Goal: Navigation & Orientation: Find specific page/section

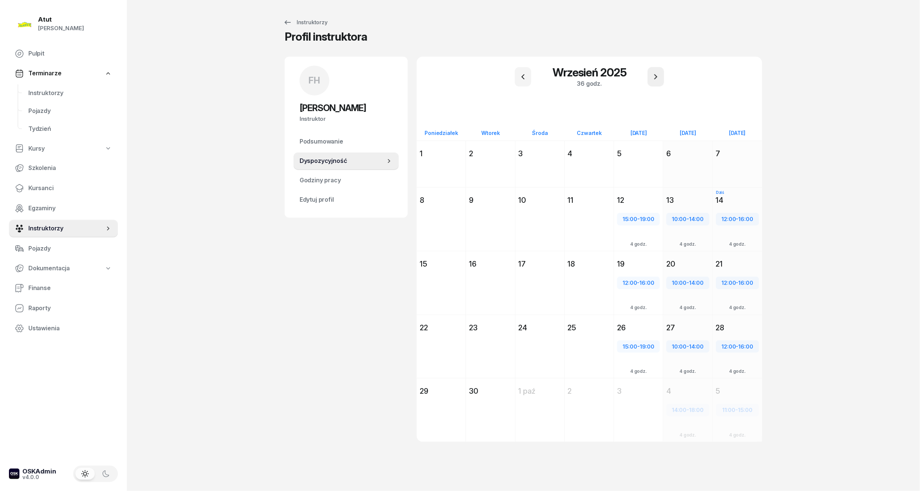
click at [658, 81] on icon "button" at bounding box center [655, 76] width 9 height 9
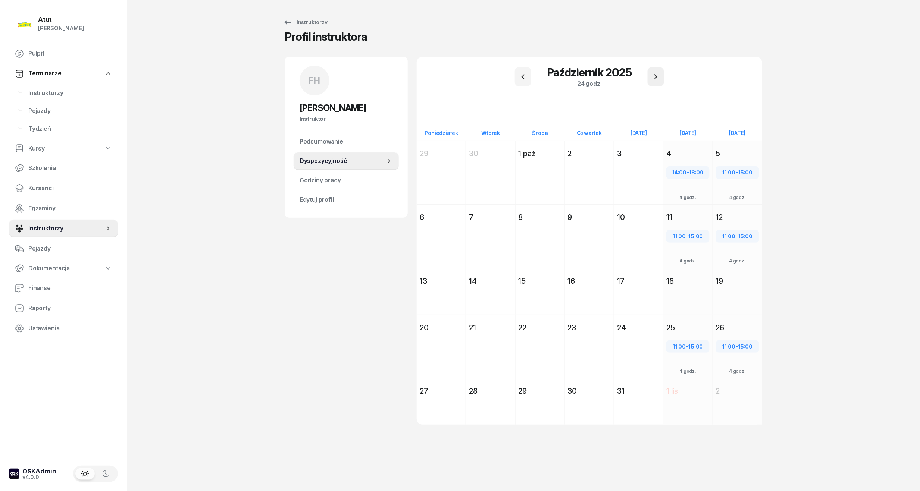
click at [658, 81] on icon "button" at bounding box center [655, 76] width 9 height 9
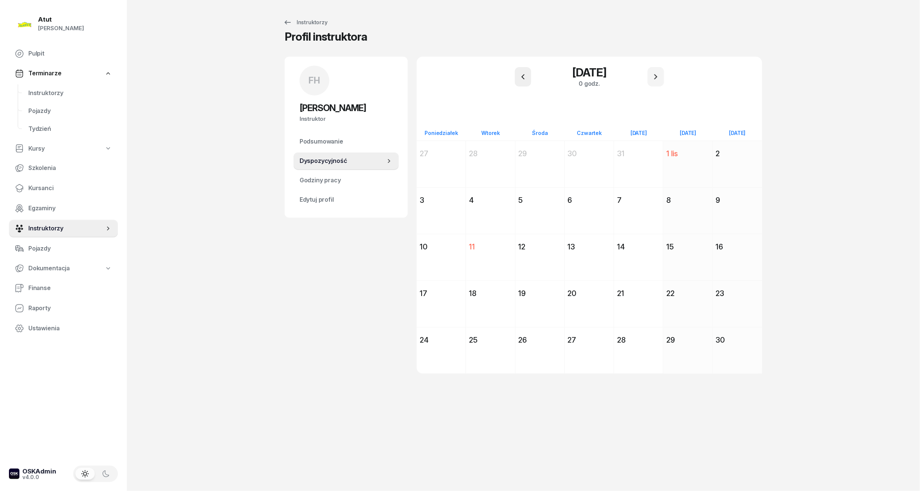
click at [524, 73] on icon "button" at bounding box center [522, 76] width 9 height 9
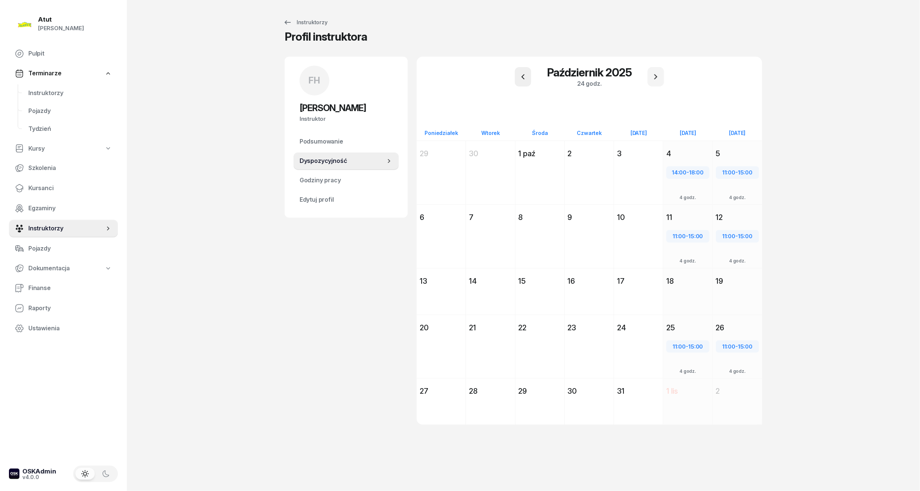
click at [524, 73] on icon "button" at bounding box center [522, 76] width 9 height 9
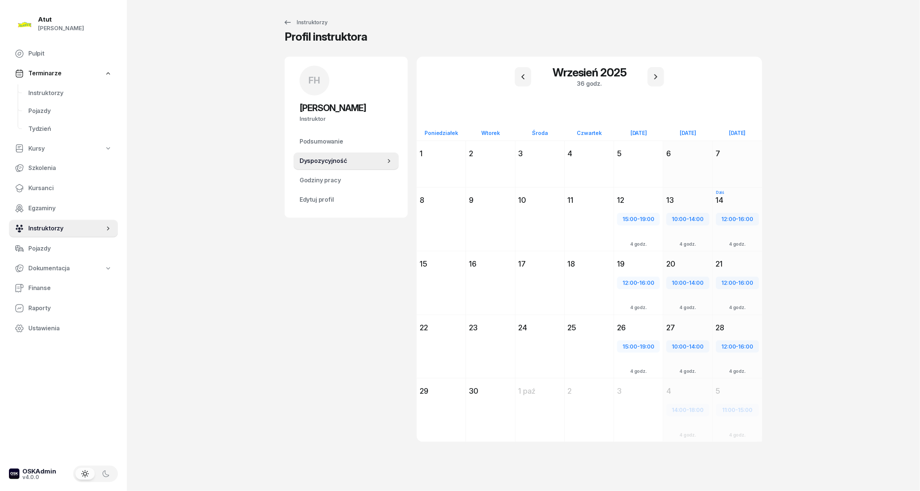
click at [45, 227] on span "Instruktorzy" at bounding box center [66, 229] width 76 height 10
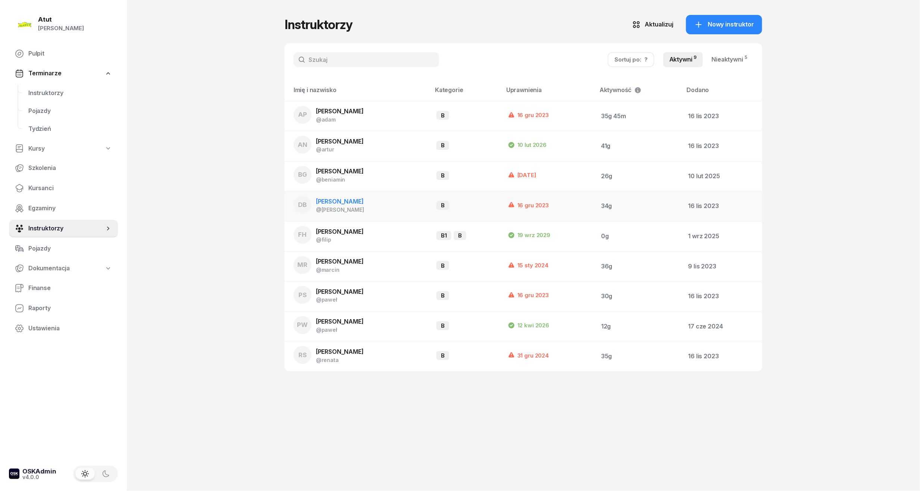
click at [351, 205] on span "[PERSON_NAME]" at bounding box center [340, 201] width 48 height 7
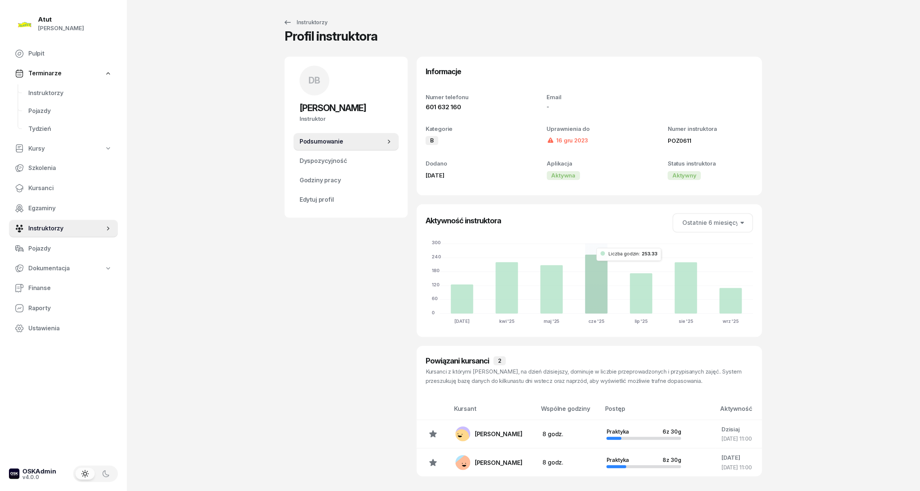
scroll to position [19, 0]
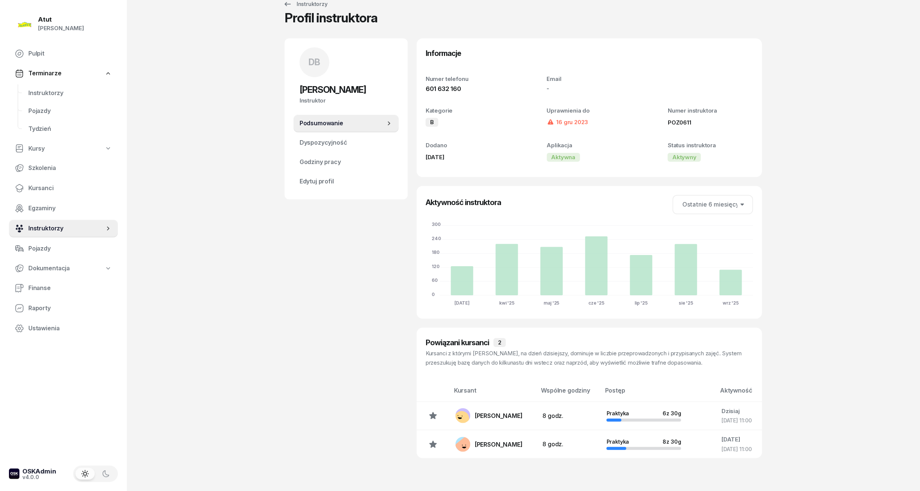
click at [44, 227] on span "Instruktorzy" at bounding box center [66, 229] width 76 height 10
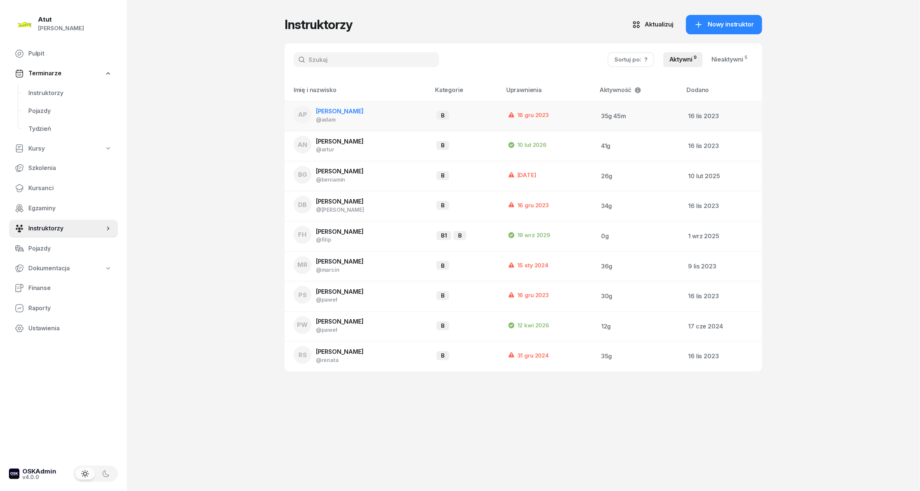
click at [330, 113] on span "[PERSON_NAME]" at bounding box center [340, 110] width 48 height 7
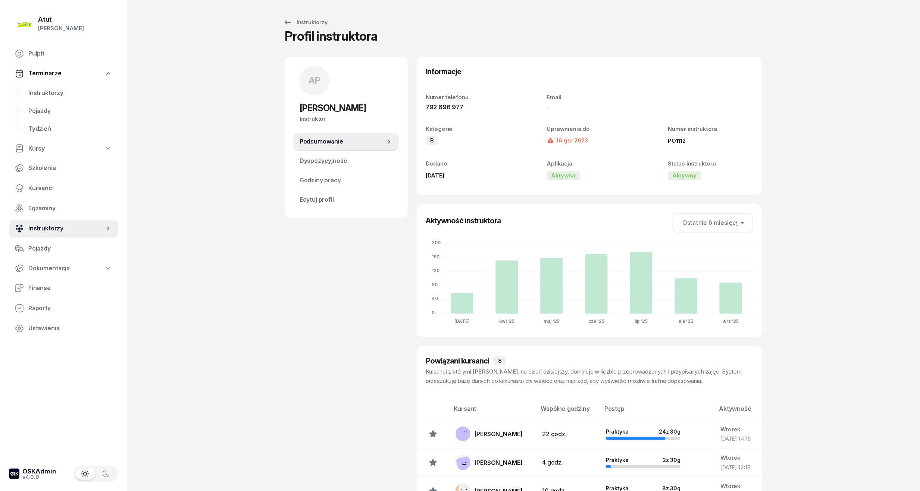
click at [36, 233] on span "Instruktorzy" at bounding box center [66, 229] width 76 height 10
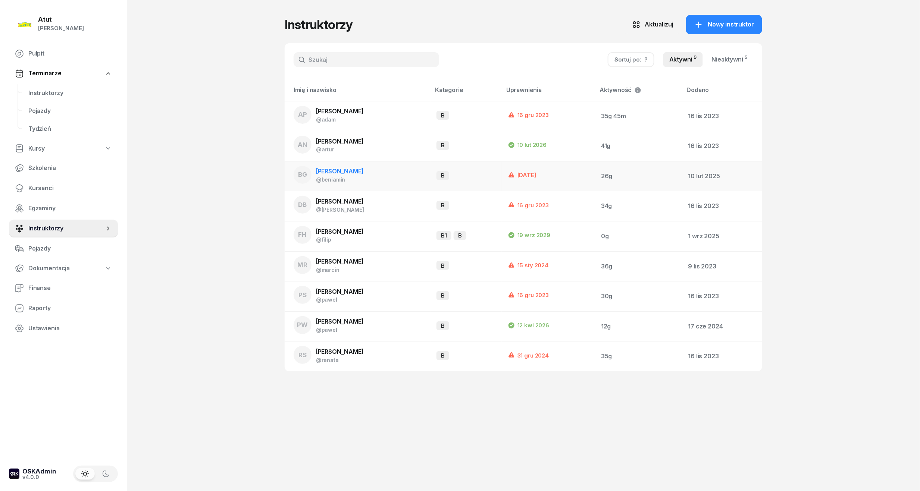
click at [326, 173] on span "[PERSON_NAME]" at bounding box center [340, 170] width 48 height 7
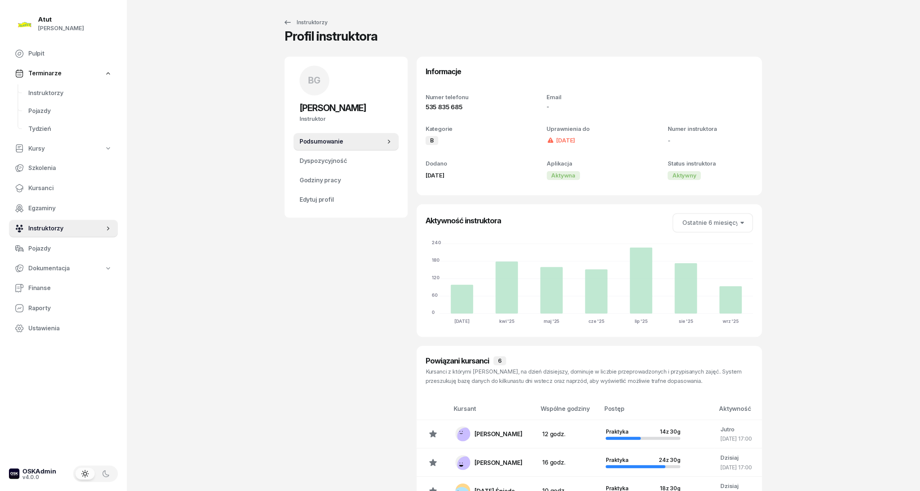
click at [50, 226] on span "Instruktorzy" at bounding box center [66, 229] width 76 height 10
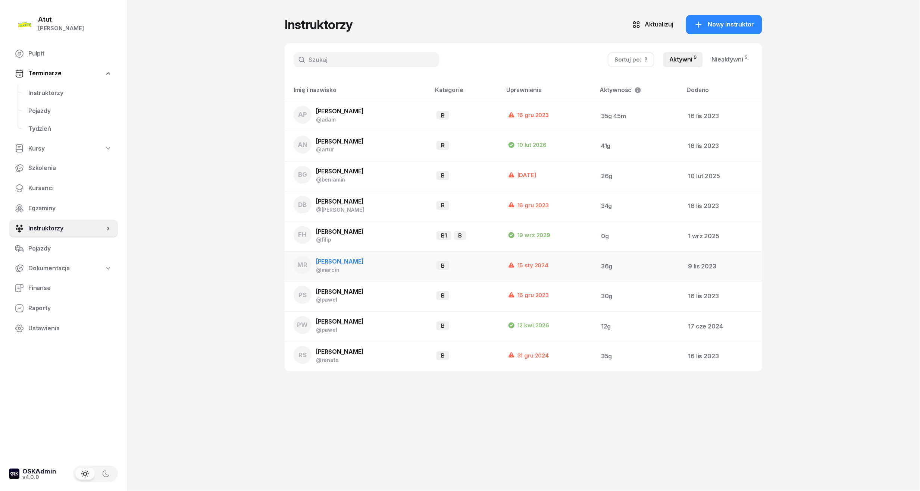
click at [343, 261] on span "[PERSON_NAME]" at bounding box center [340, 261] width 48 height 7
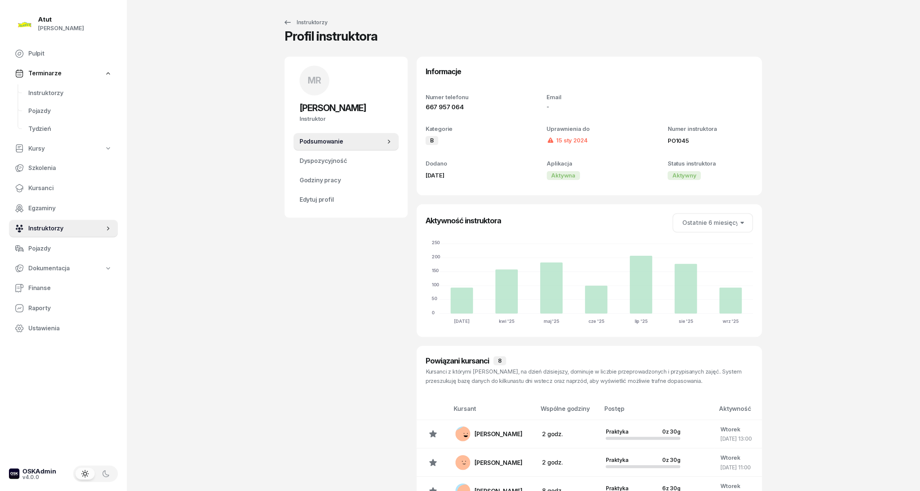
click at [45, 228] on span "Instruktorzy" at bounding box center [66, 229] width 76 height 10
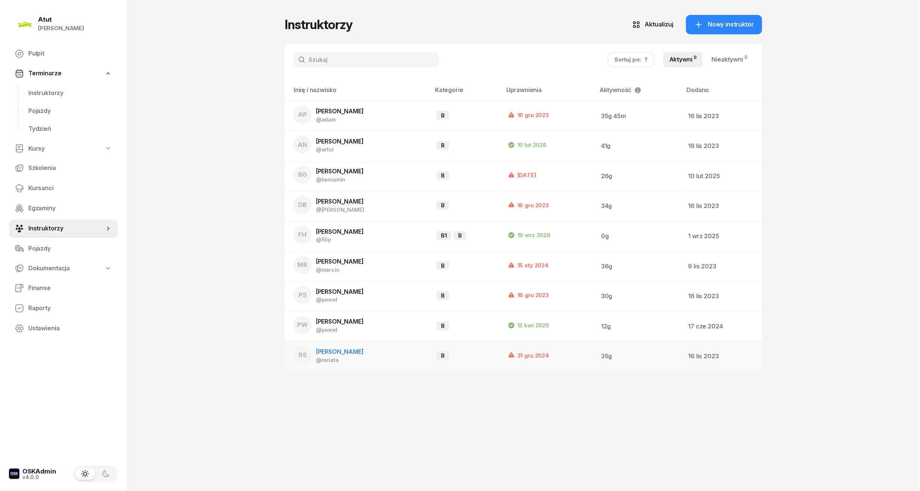
click at [336, 355] on div "[PERSON_NAME]" at bounding box center [340, 352] width 48 height 10
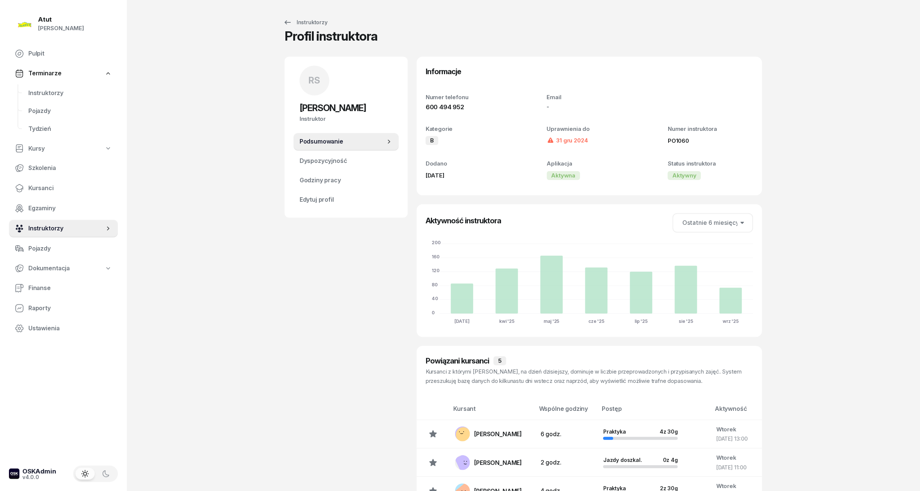
click at [51, 230] on span "Instruktorzy" at bounding box center [66, 229] width 76 height 10
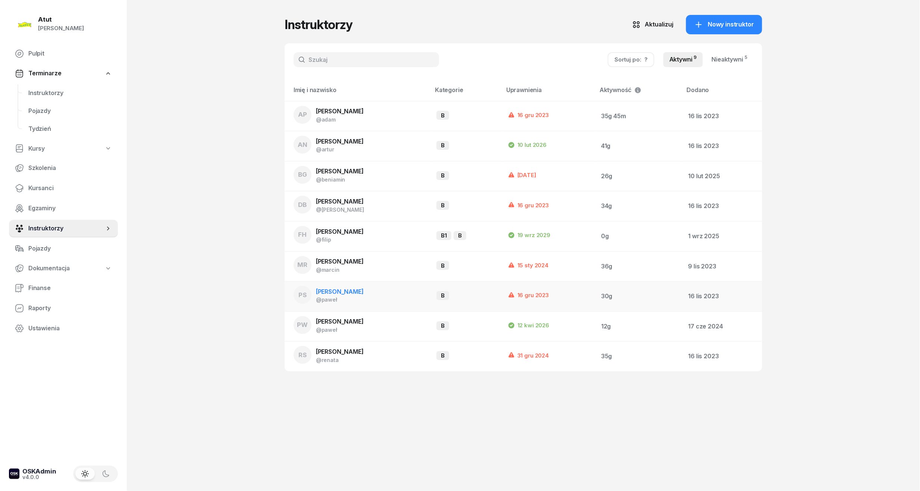
click at [345, 298] on div "@paweł" at bounding box center [340, 299] width 48 height 6
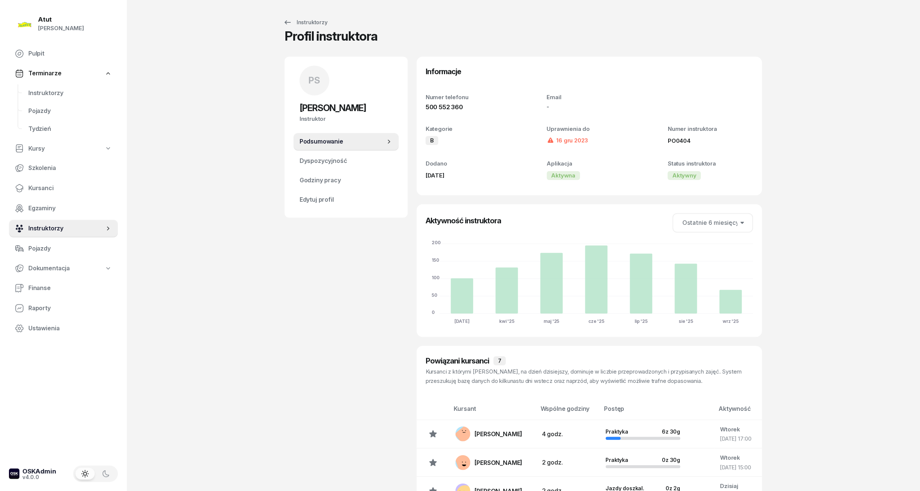
click at [43, 232] on span "Instruktorzy" at bounding box center [66, 229] width 76 height 10
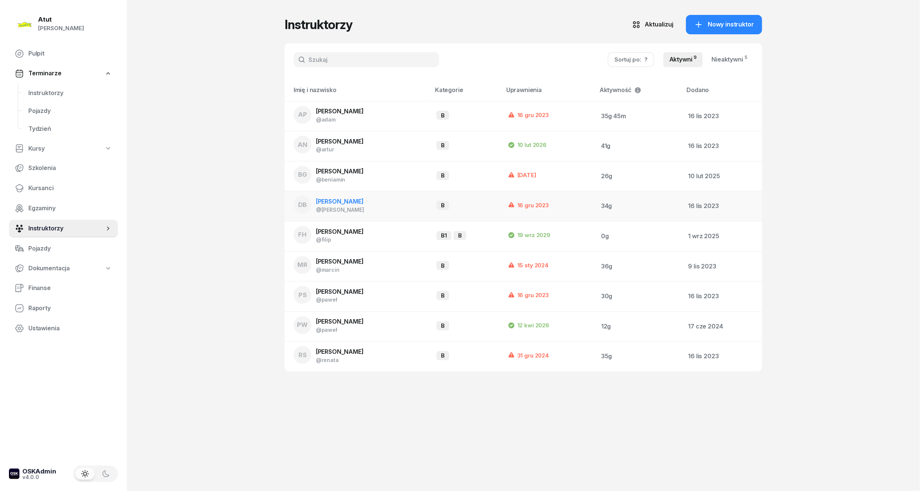
click at [346, 197] on div "[PERSON_NAME]" at bounding box center [340, 202] width 48 height 10
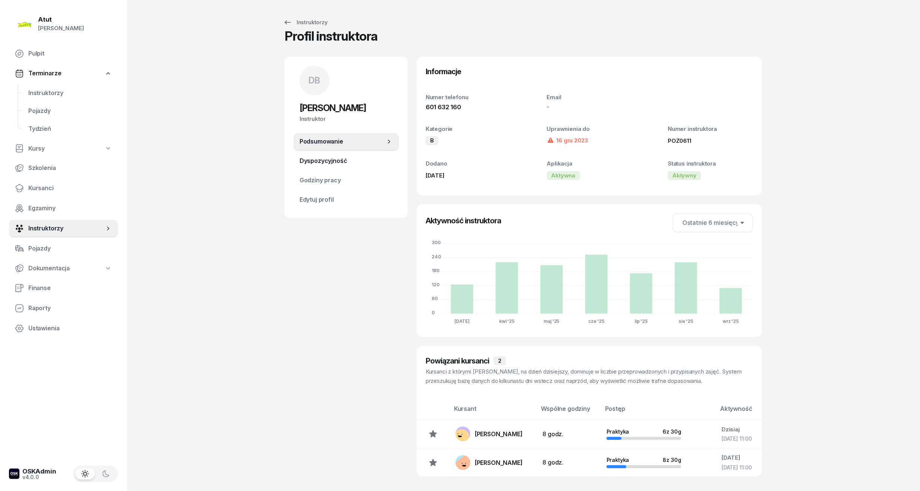
click at [330, 164] on span "Dyspozycyjność" at bounding box center [345, 161] width 93 height 10
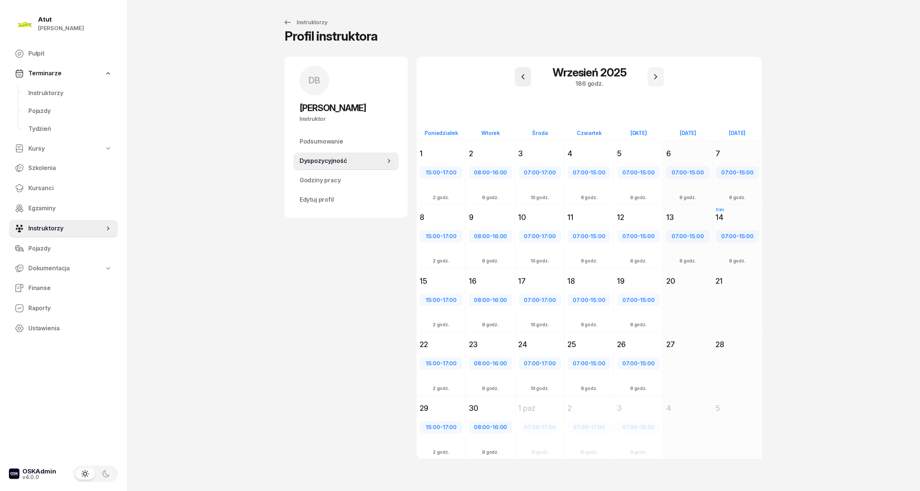
click at [527, 78] on icon "button" at bounding box center [522, 76] width 9 height 9
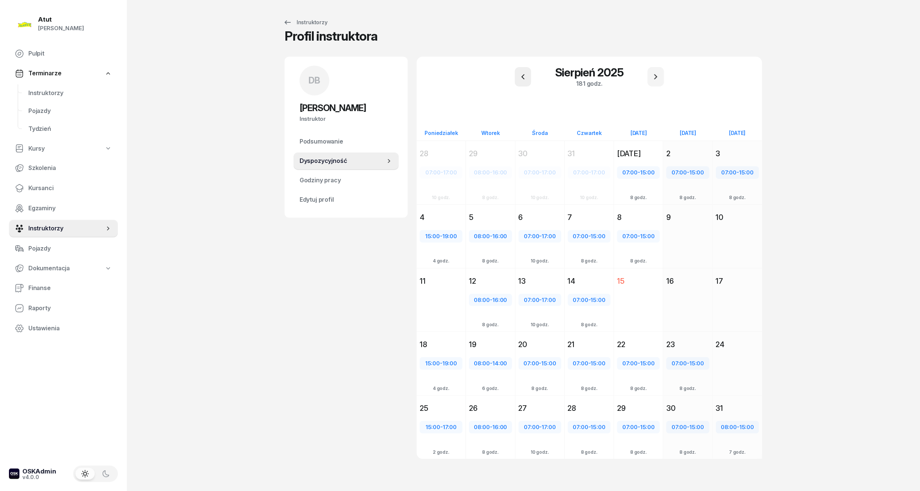
click at [527, 78] on icon "button" at bounding box center [522, 76] width 9 height 9
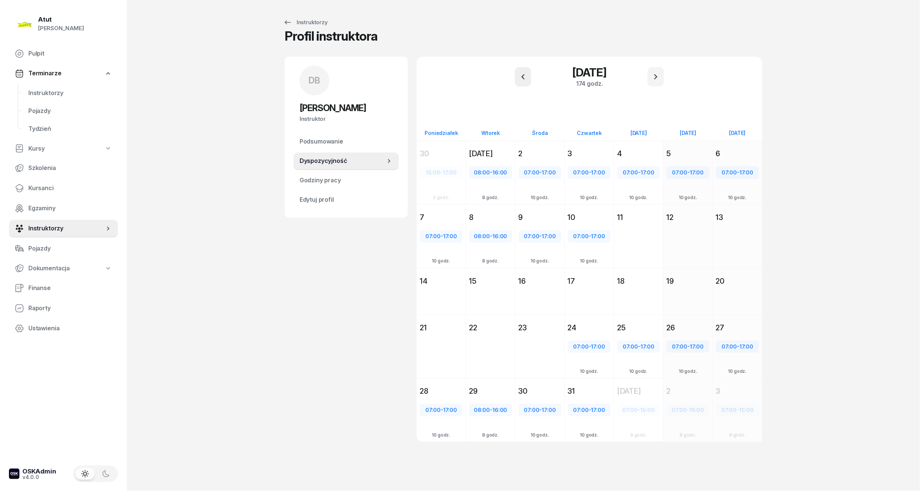
click at [527, 78] on icon "button" at bounding box center [522, 76] width 9 height 9
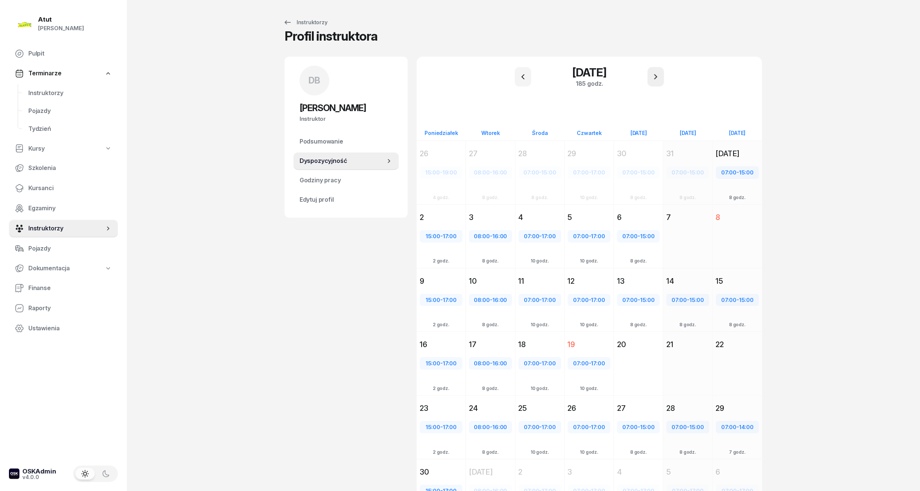
click at [649, 79] on button "button" at bounding box center [655, 76] width 16 height 19
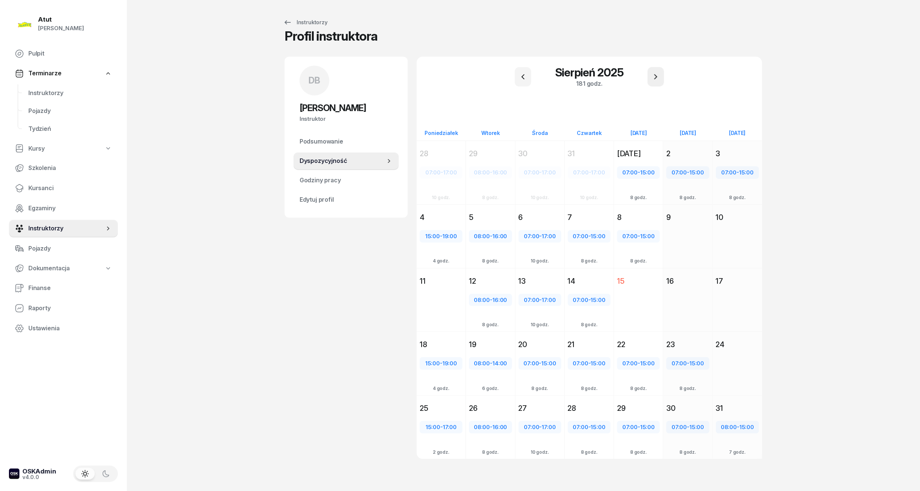
click at [649, 79] on button "button" at bounding box center [655, 76] width 16 height 19
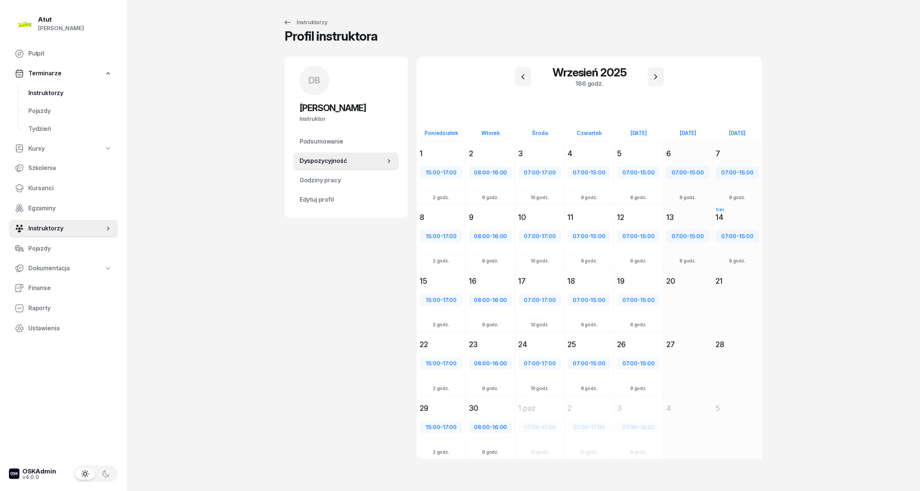
click at [39, 88] on span "Instruktorzy" at bounding box center [70, 93] width 84 height 10
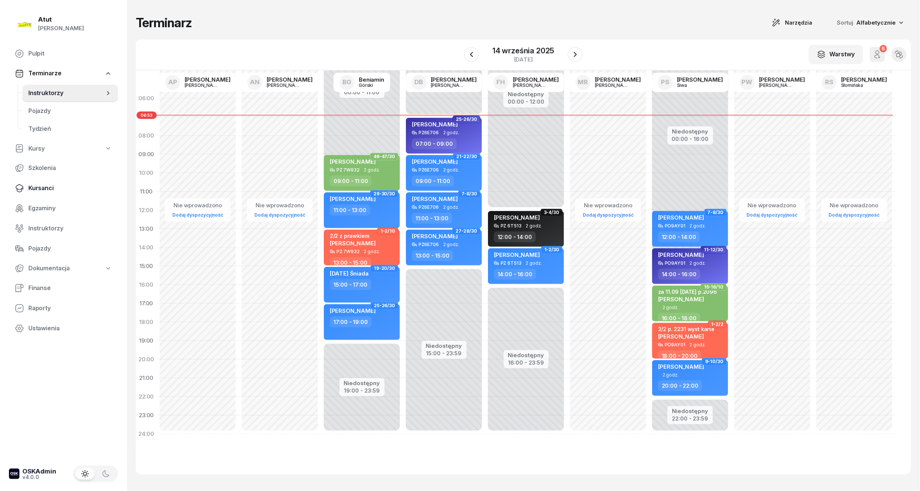
click at [24, 185] on link "Kursanci" at bounding box center [63, 188] width 109 height 18
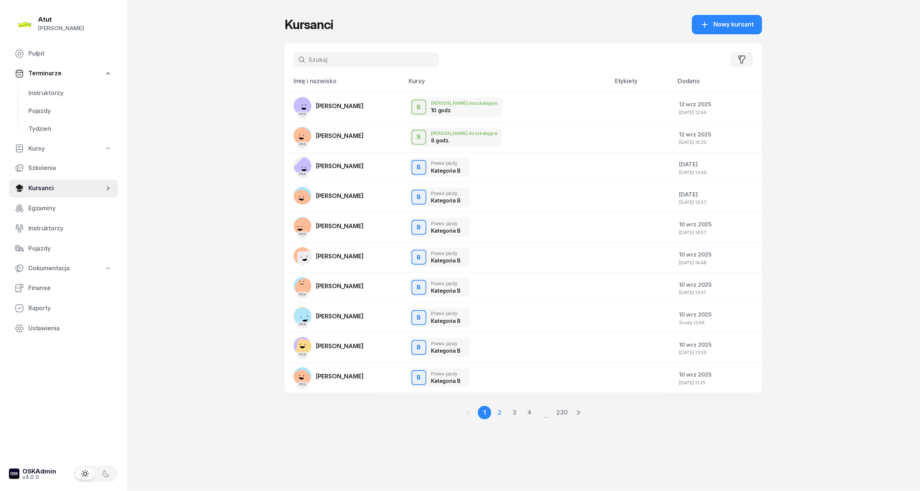
click at [500, 411] on link "2" at bounding box center [499, 412] width 13 height 13
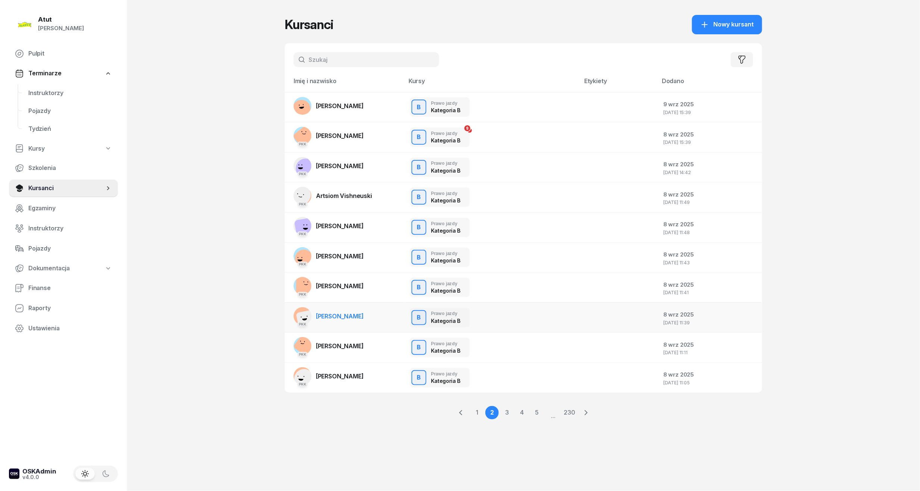
click at [335, 315] on span "[PERSON_NAME]" at bounding box center [340, 316] width 48 height 7
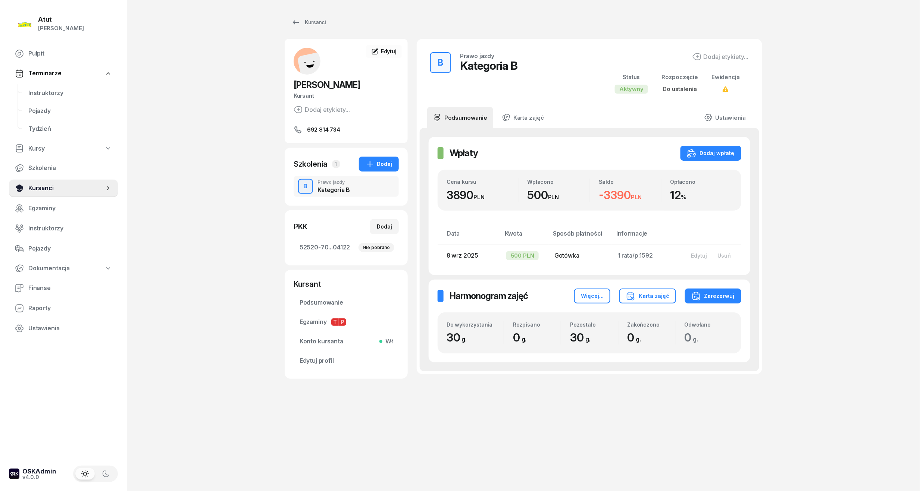
click at [35, 190] on span "Kursanci" at bounding box center [66, 188] width 76 height 10
